Goal: Obtain resource: Download file/media

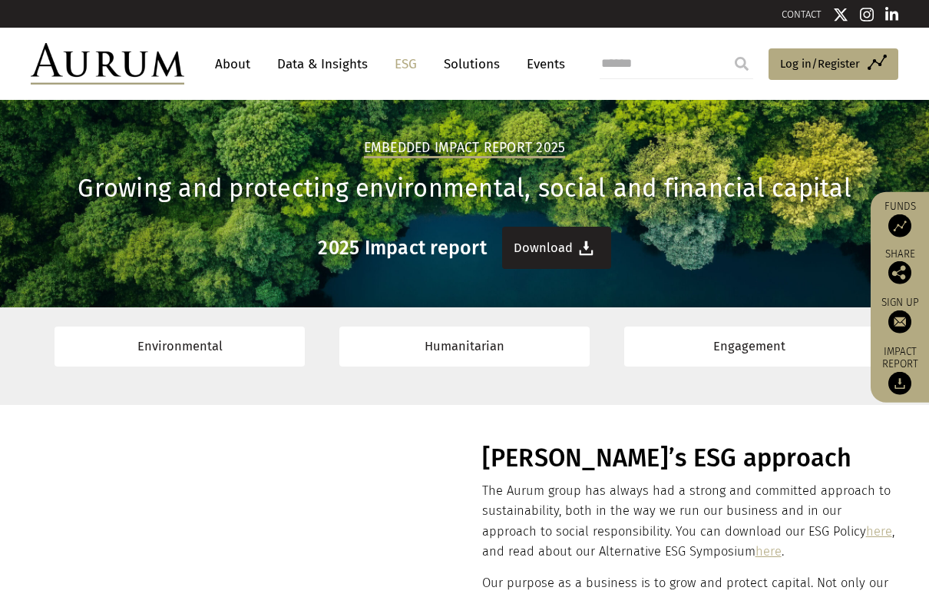
click at [557, 251] on link "Download" at bounding box center [556, 248] width 109 height 42
click at [233, 68] on link "About" at bounding box center [232, 64] width 51 height 28
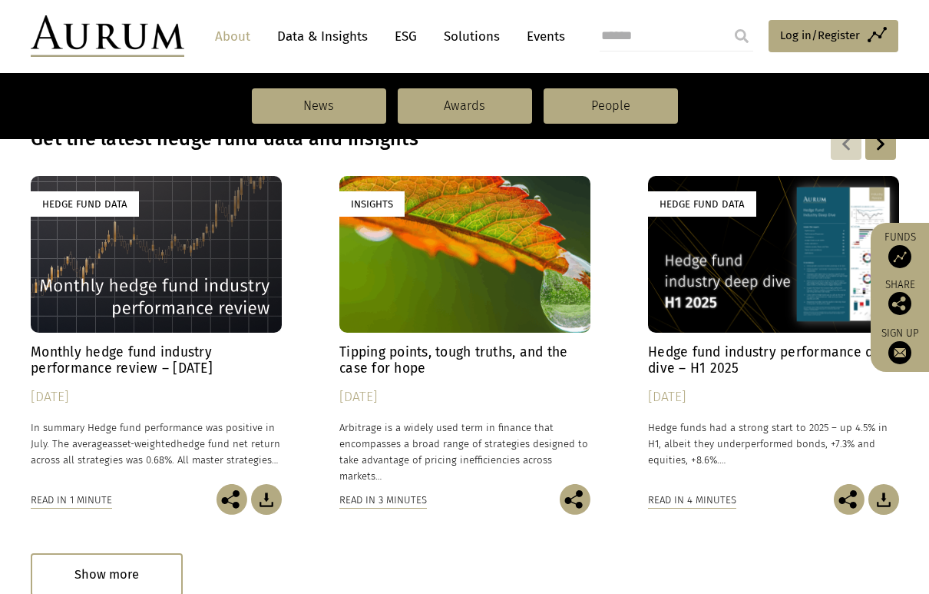
scroll to position [1093, 0]
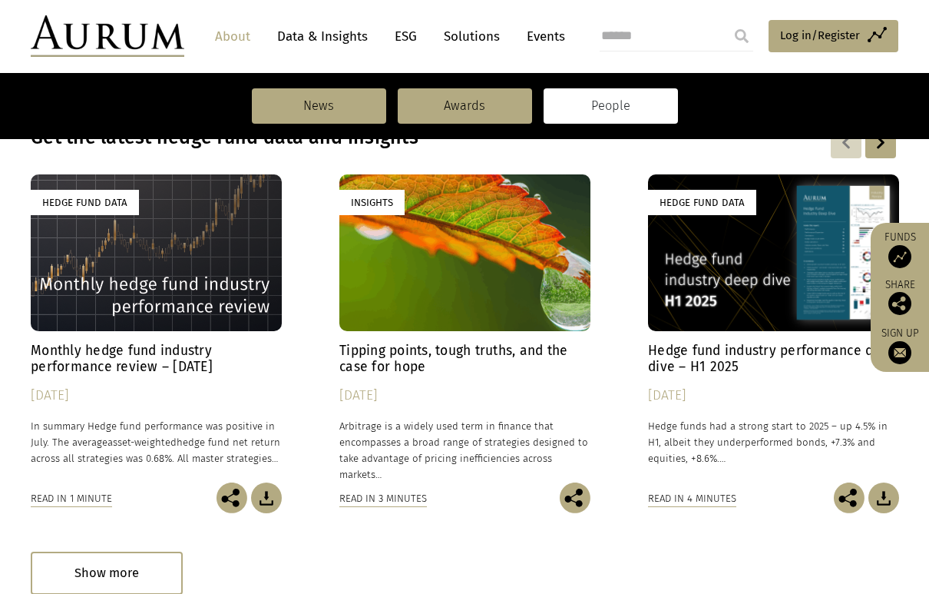
click at [651, 121] on link "People" at bounding box center [611, 105] width 134 height 35
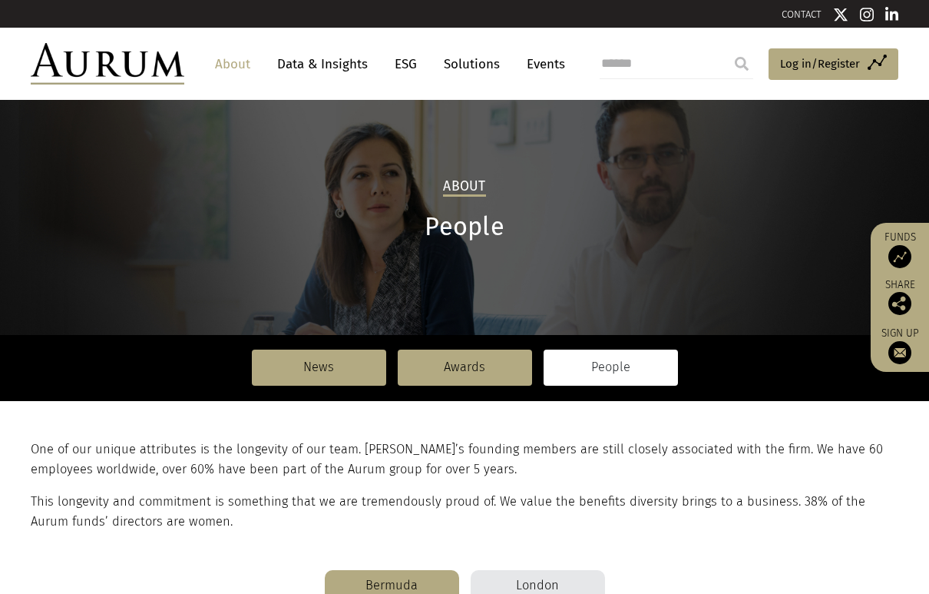
click at [533, 589] on div "London management team" at bounding box center [538, 593] width 134 height 46
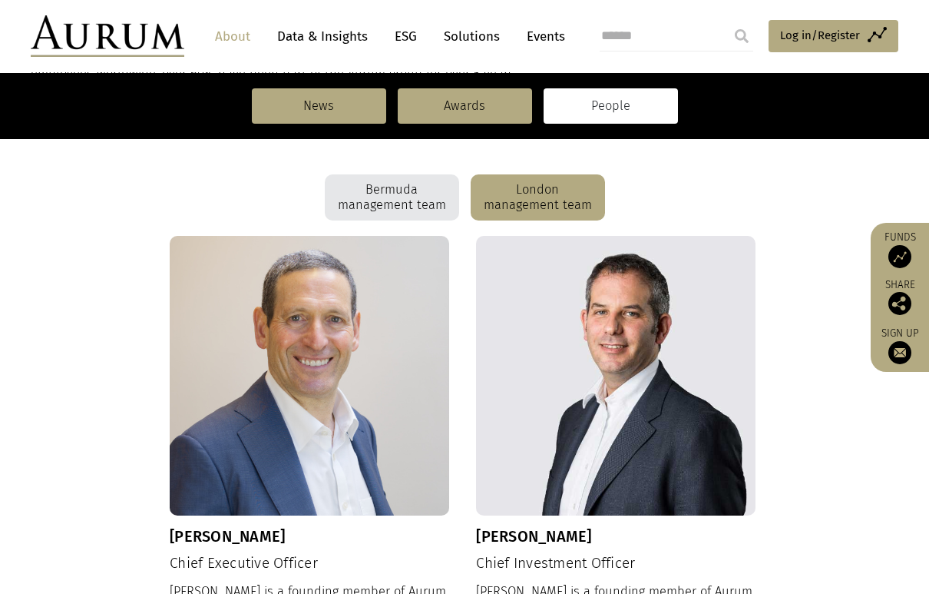
scroll to position [248, 0]
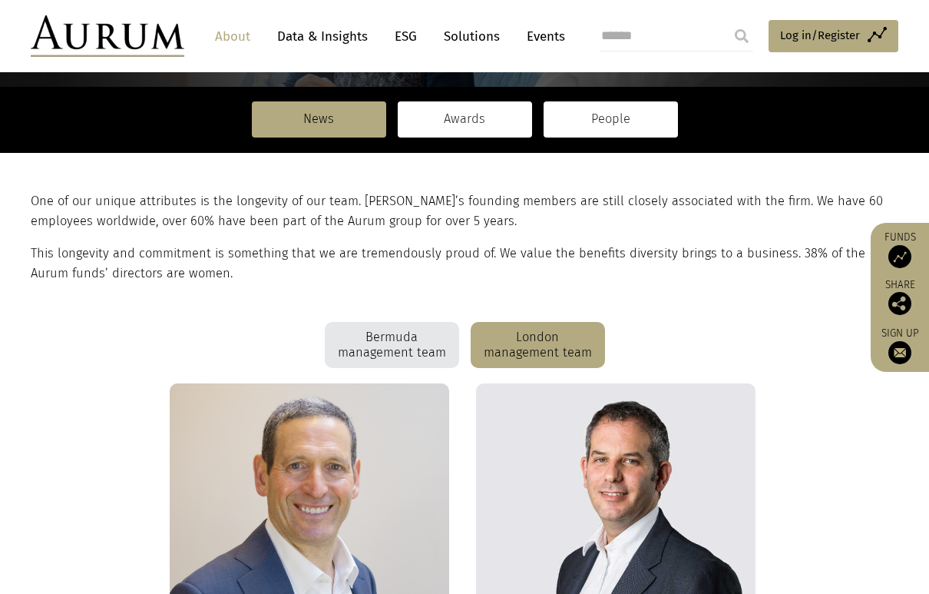
click at [501, 123] on link "Awards" at bounding box center [465, 118] width 134 height 35
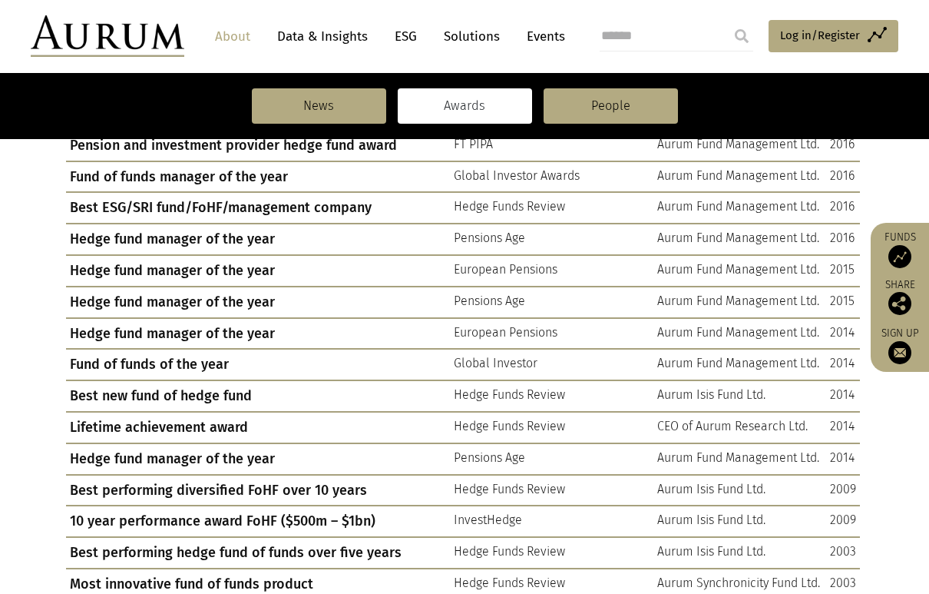
scroll to position [1355, 0]
